Goal: Task Accomplishment & Management: Use online tool/utility

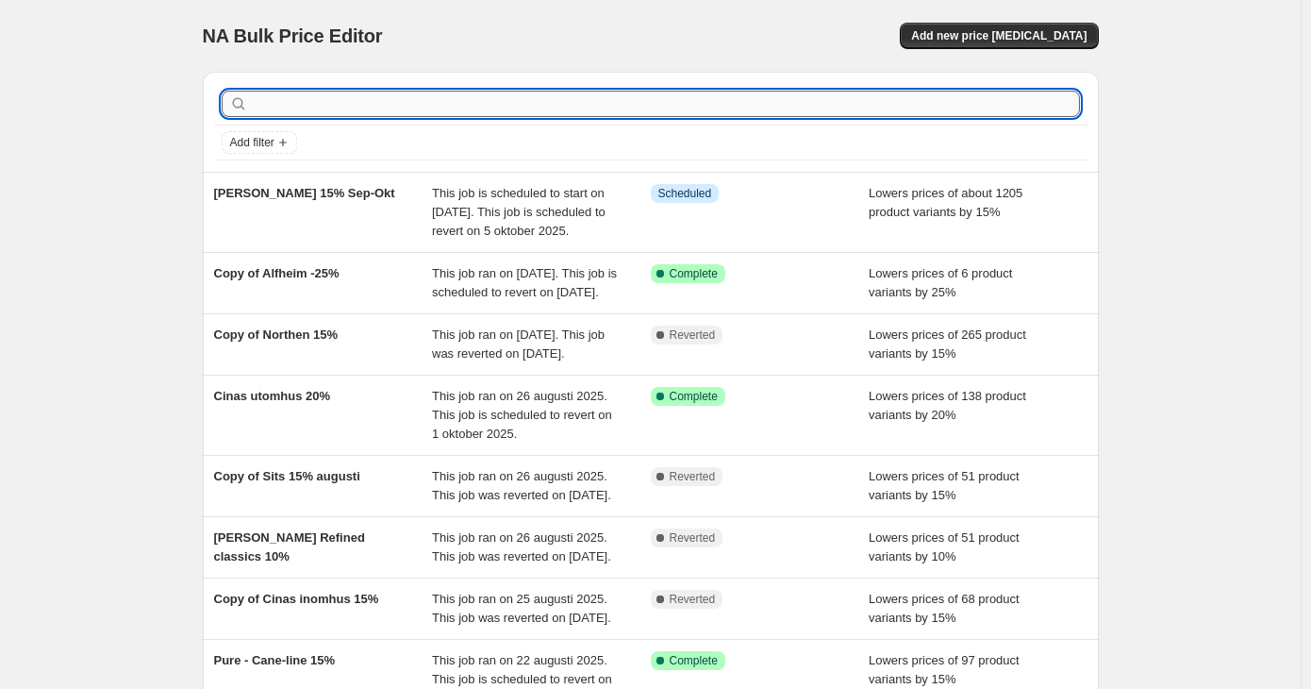
click at [617, 109] on input "text" at bounding box center [666, 104] width 828 height 26
type input "brafab"
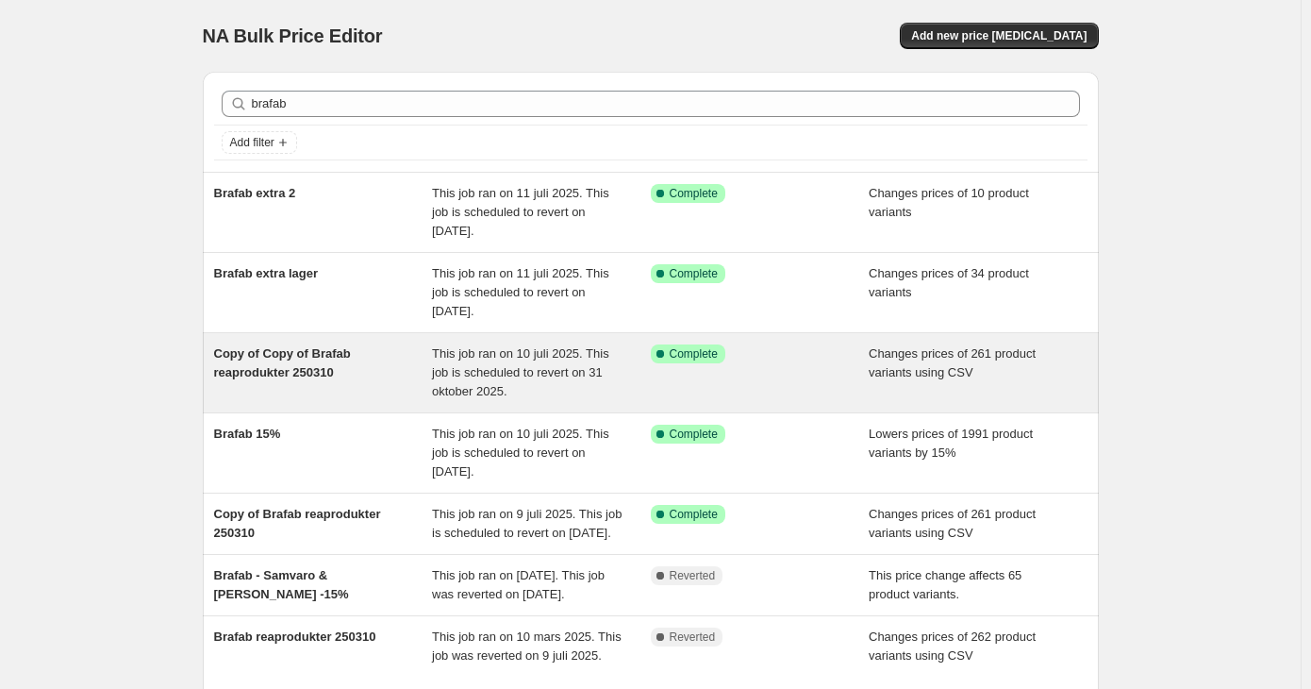
click at [508, 365] on span "This job ran on 10 juli 2025. This job is scheduled to revert on 31 oktober 202…" at bounding box center [520, 372] width 177 height 52
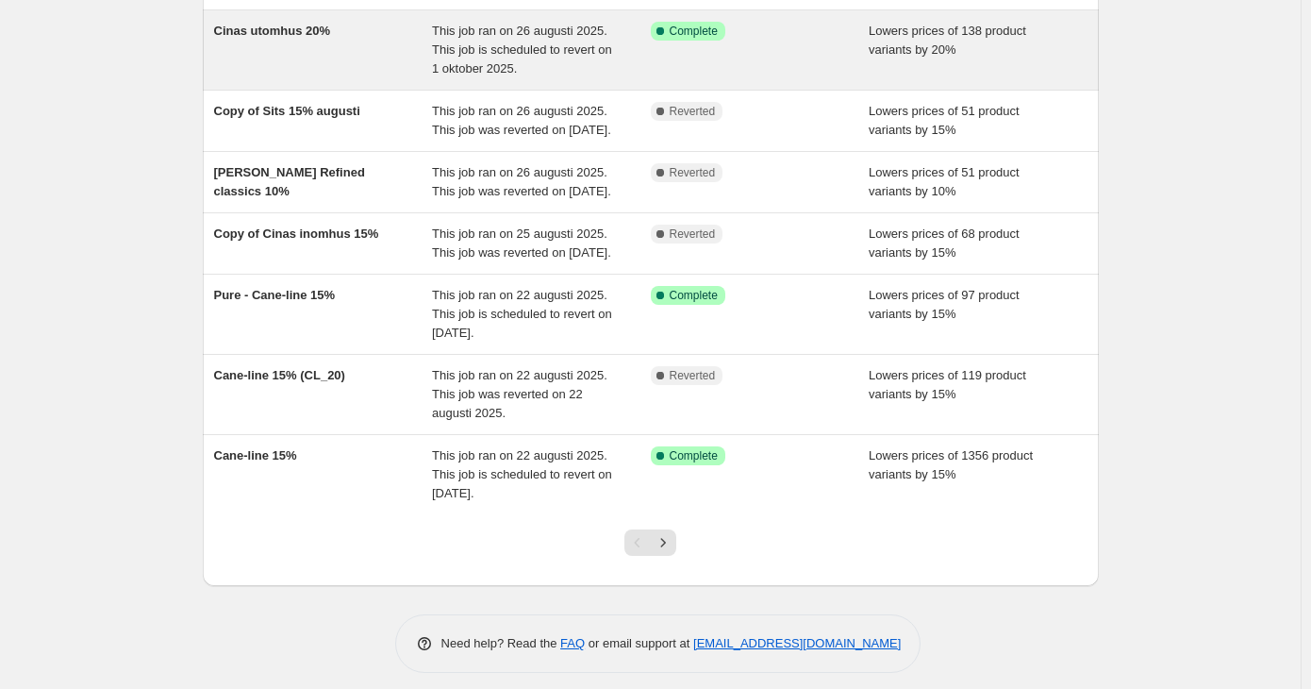
scroll to position [377, 0]
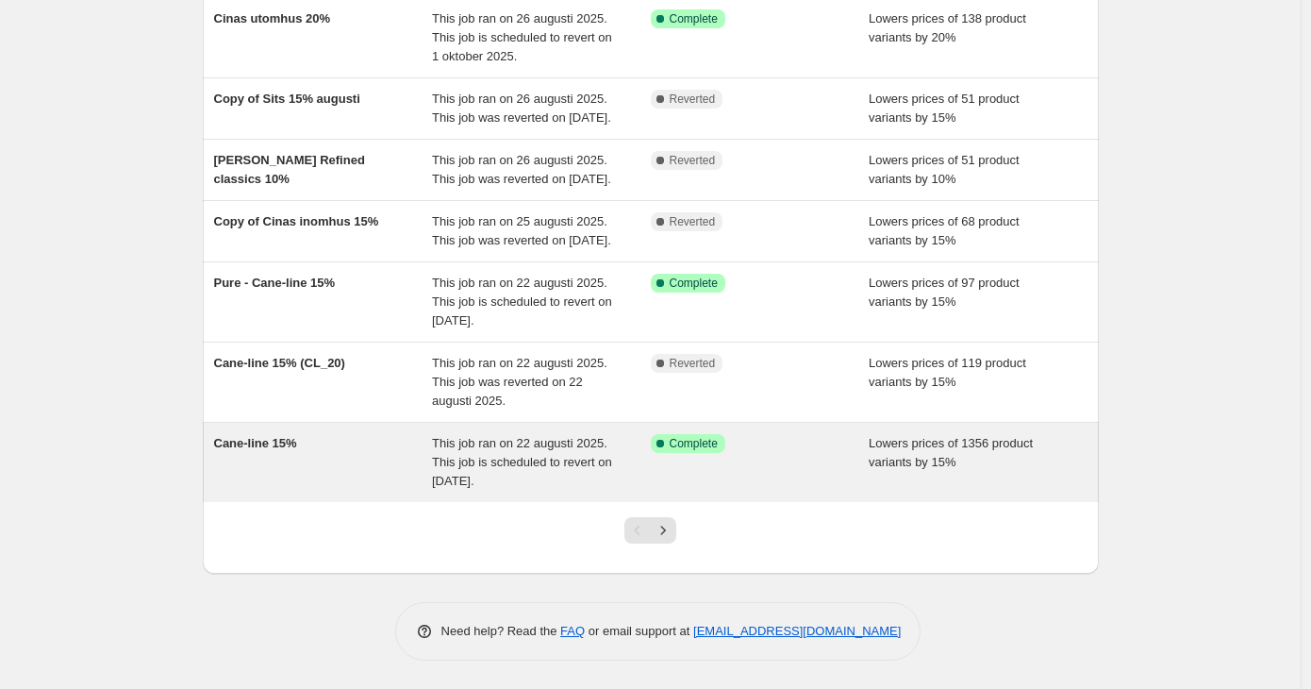
click at [766, 491] on div "Success Complete Complete" at bounding box center [760, 462] width 219 height 57
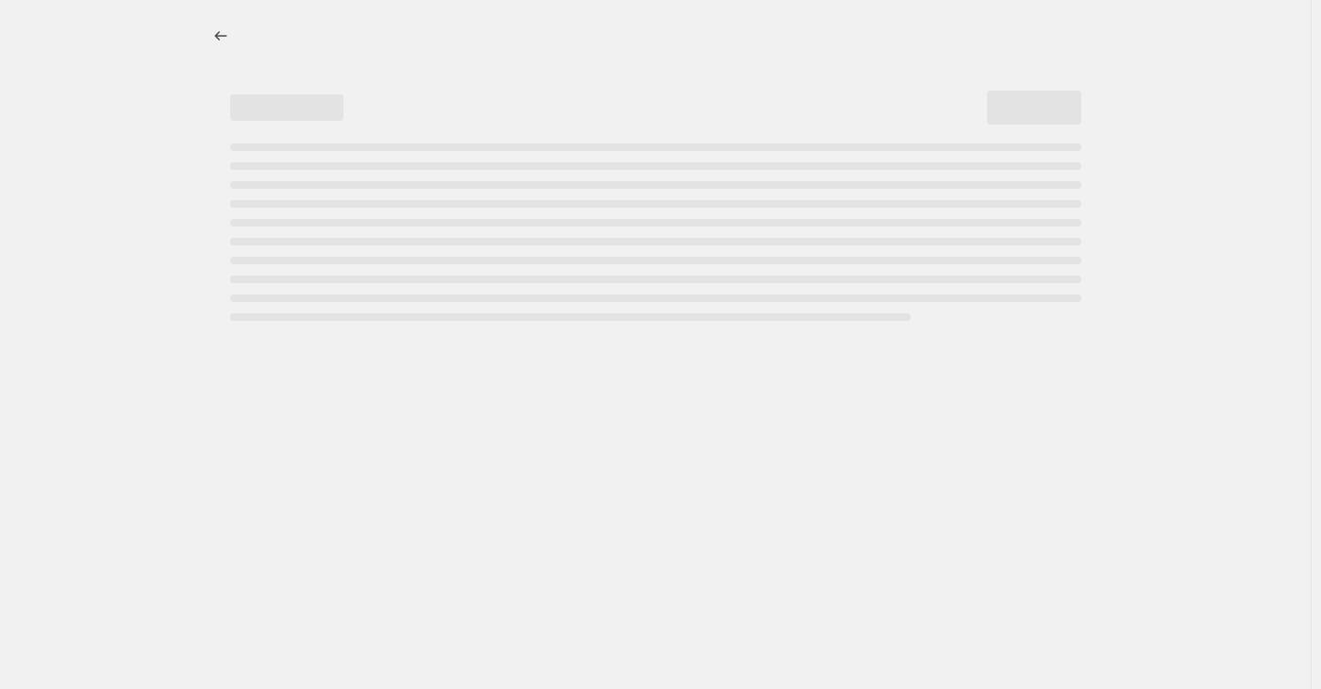
select select "percentage"
select select "vendor"
select select "tag"
select select "not_equal"
select select "tag"
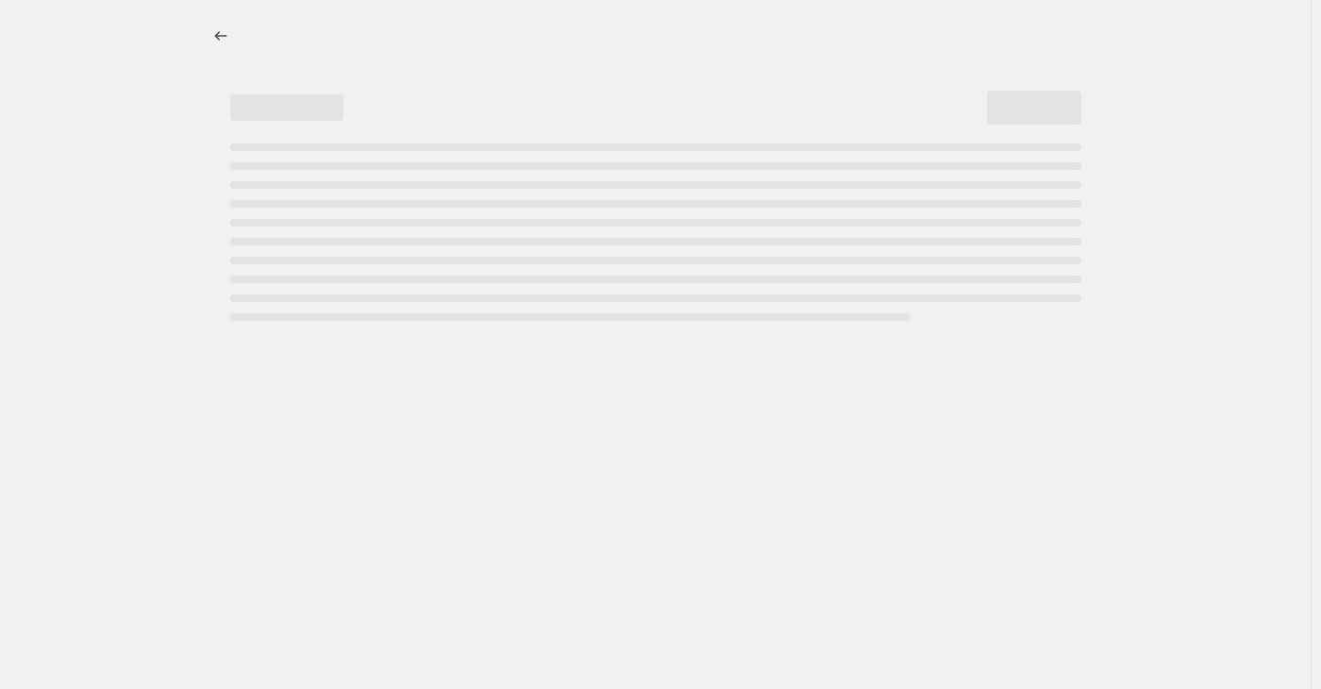
select select "not_equal"
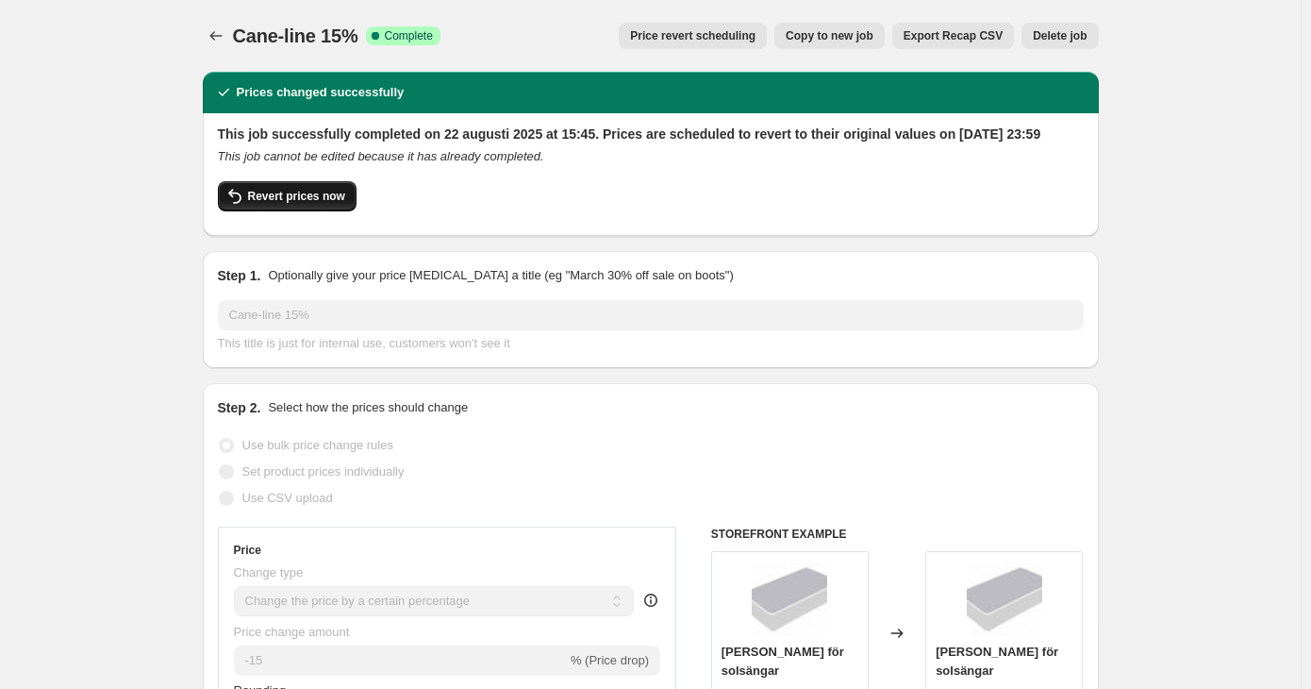
click at [284, 203] on button "Revert prices now" at bounding box center [287, 196] width 139 height 30
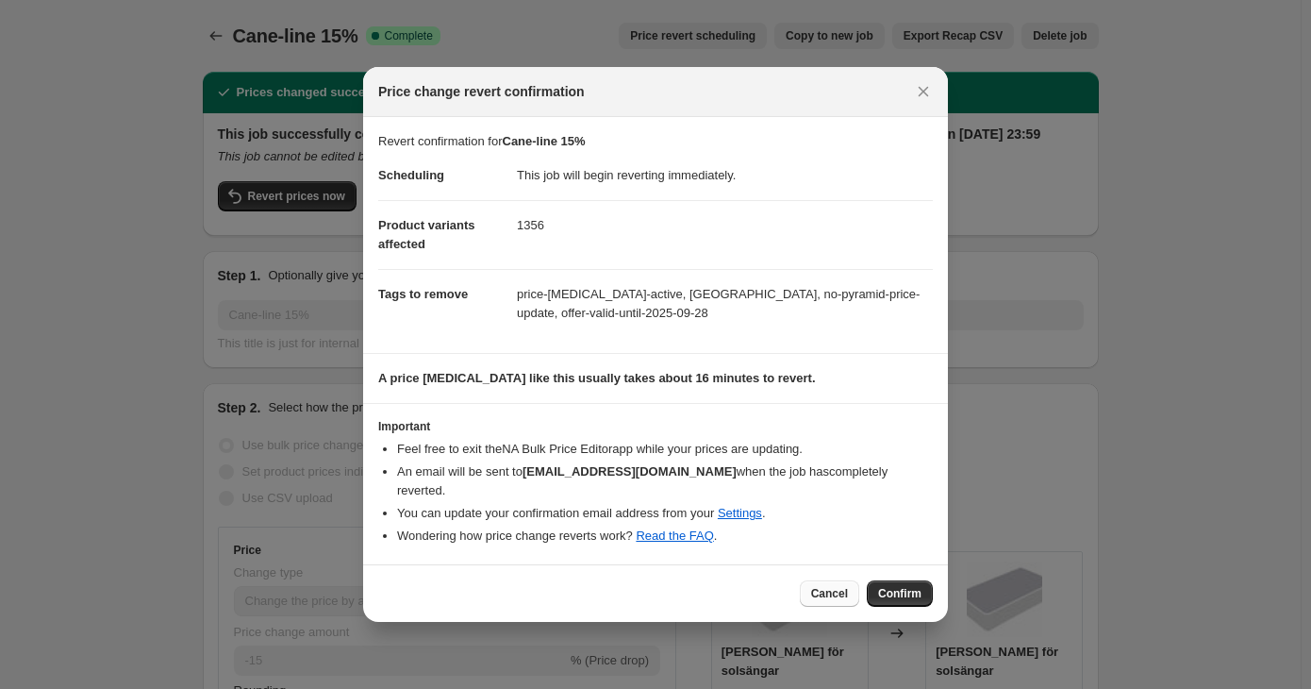
click at [847, 588] on span "Cancel" at bounding box center [829, 593] width 37 height 15
checkbox input "true"
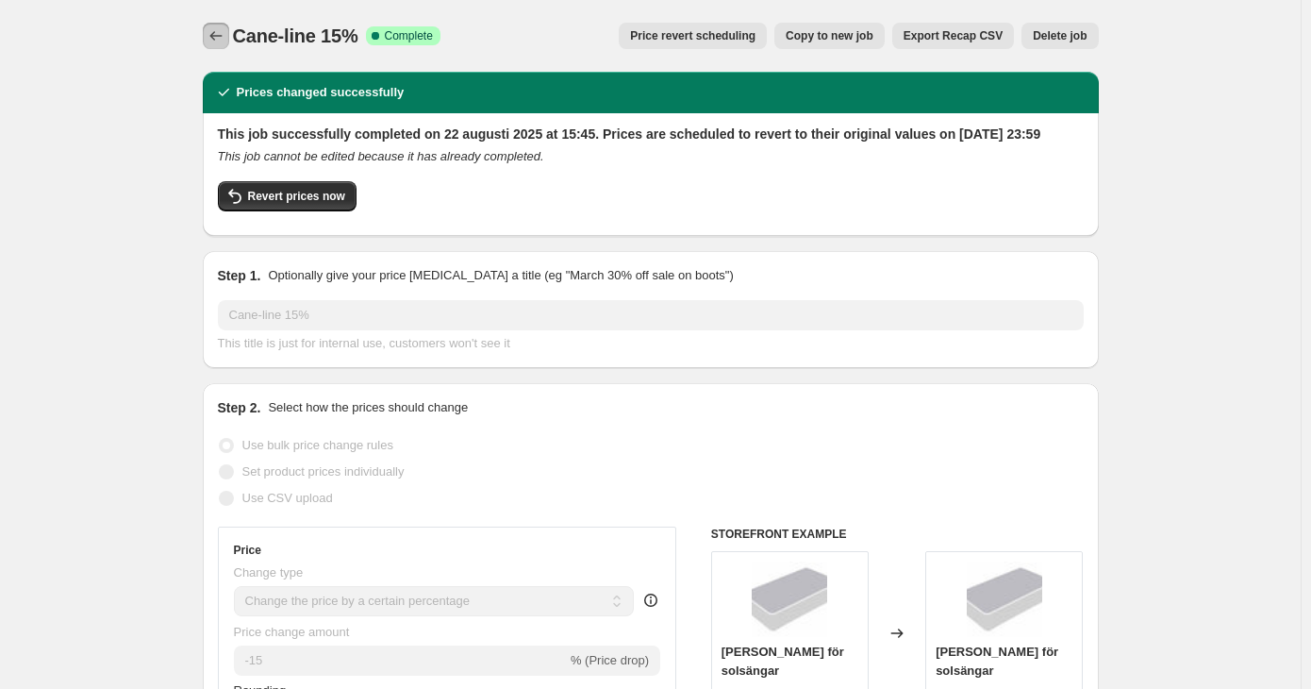
click at [217, 25] on button "Price change jobs" at bounding box center [216, 36] width 26 height 26
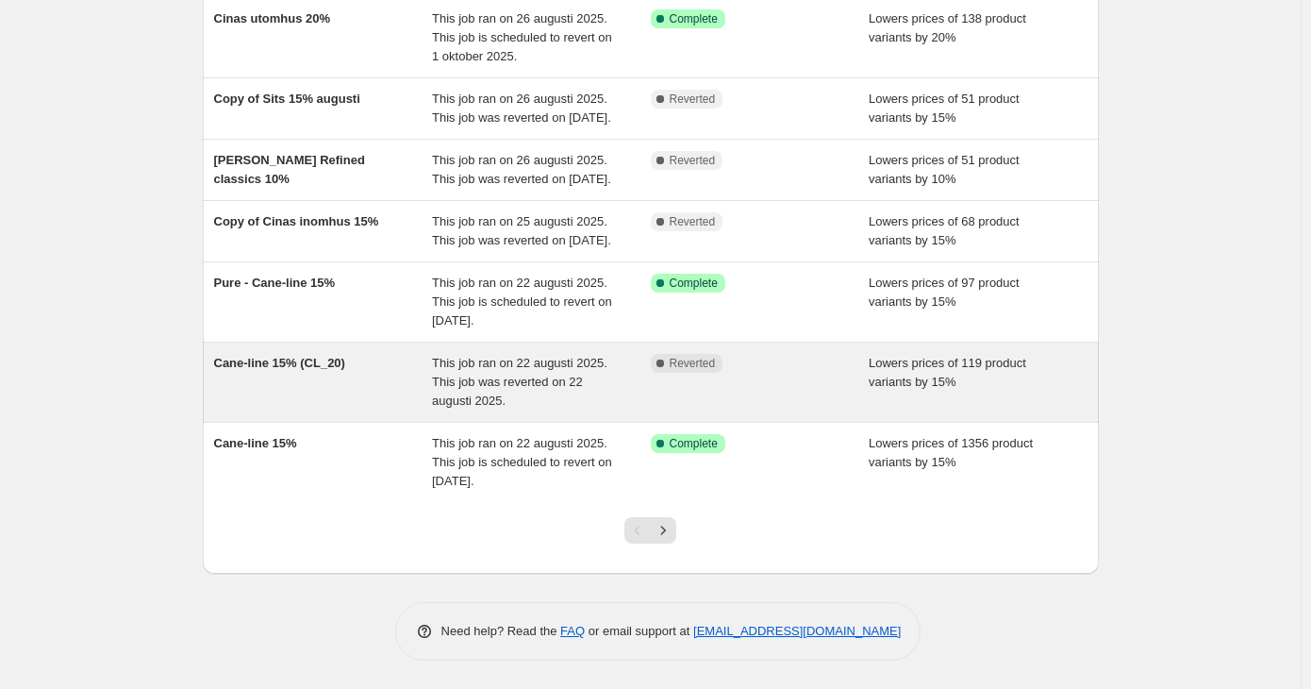
scroll to position [491, 0]
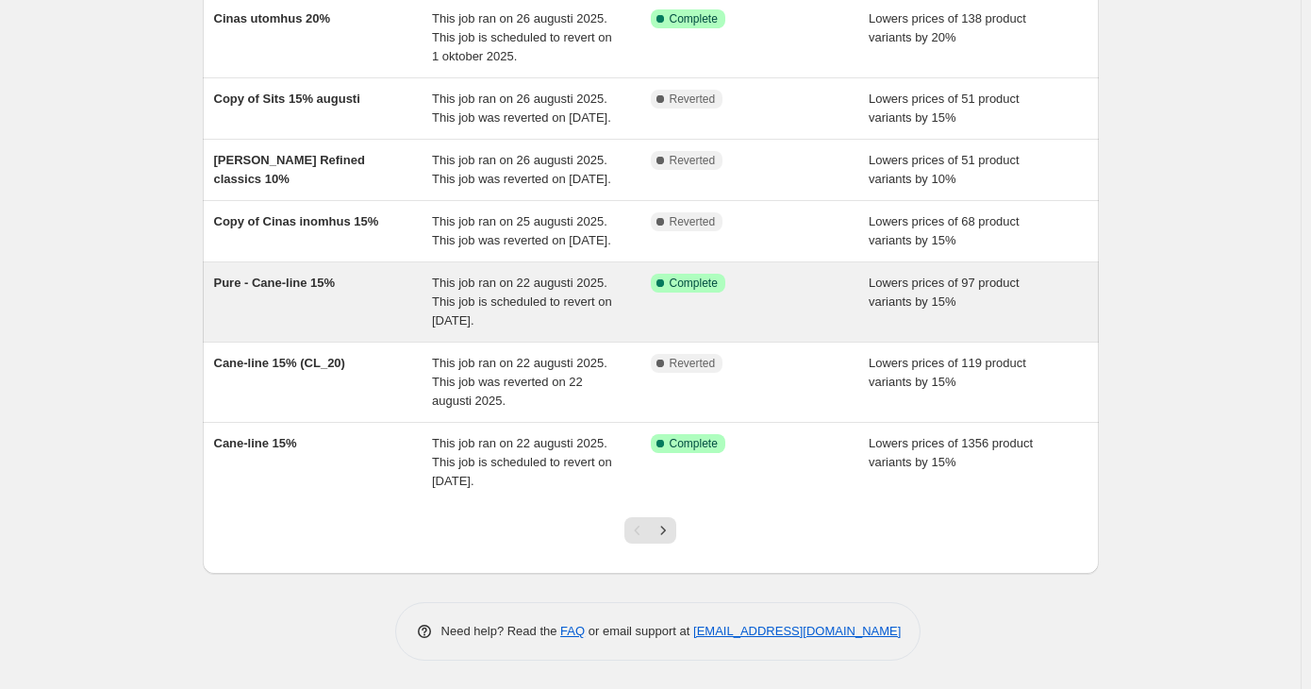
click at [597, 305] on span "This job ran on 22 augusti 2025. This job is scheduled to revert on [DATE]." at bounding box center [522, 301] width 180 height 52
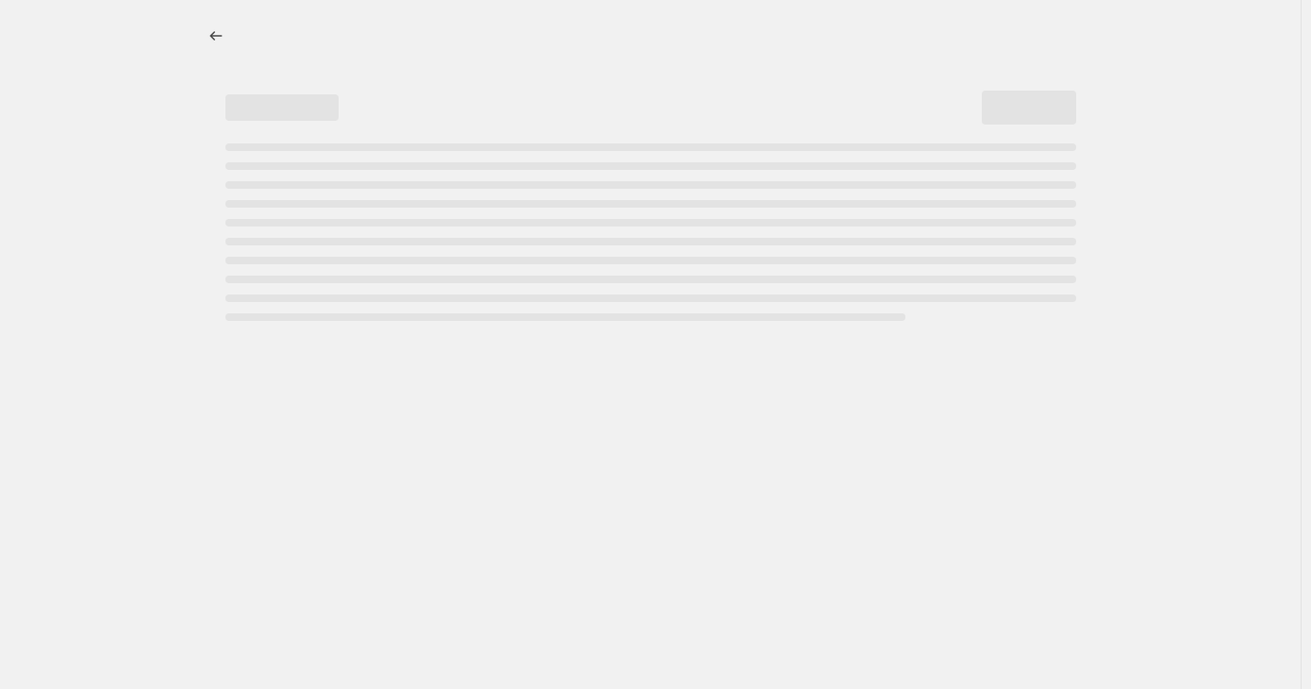
select select "percentage"
select select "vendor"
select select "tag"
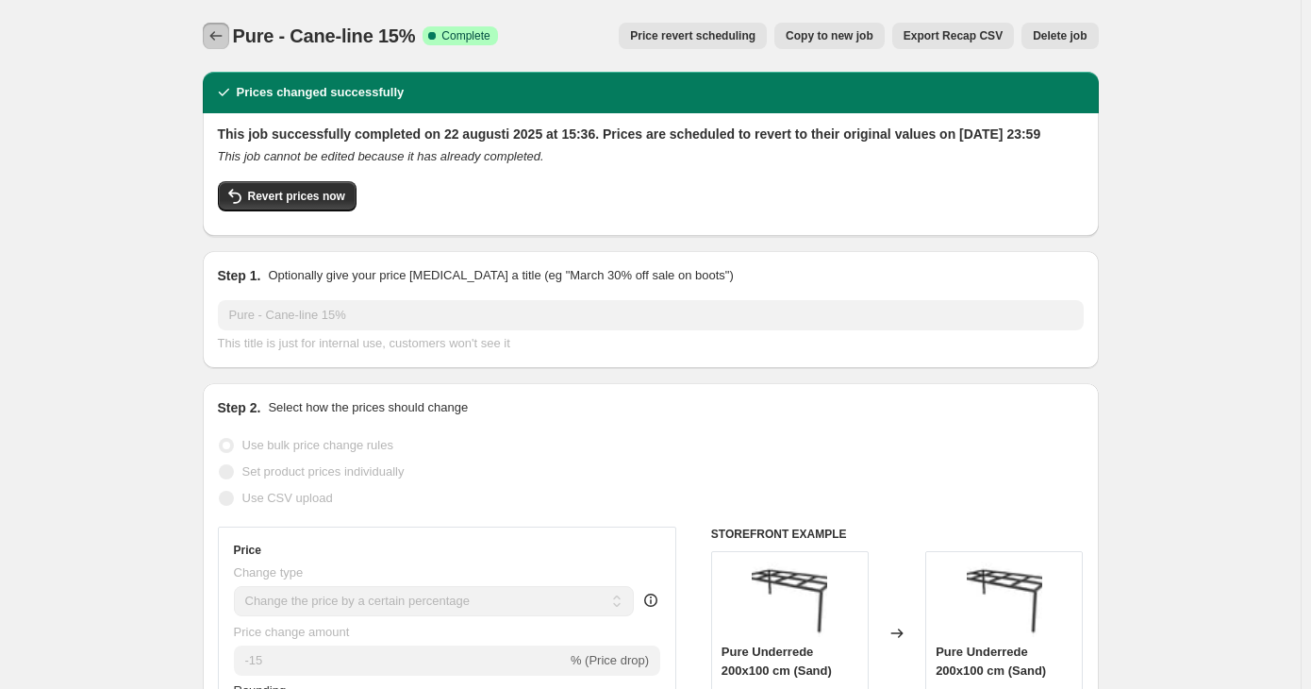
click at [217, 42] on icon "Price change jobs" at bounding box center [216, 35] width 19 height 19
